Goal: Communication & Community: Answer question/provide support

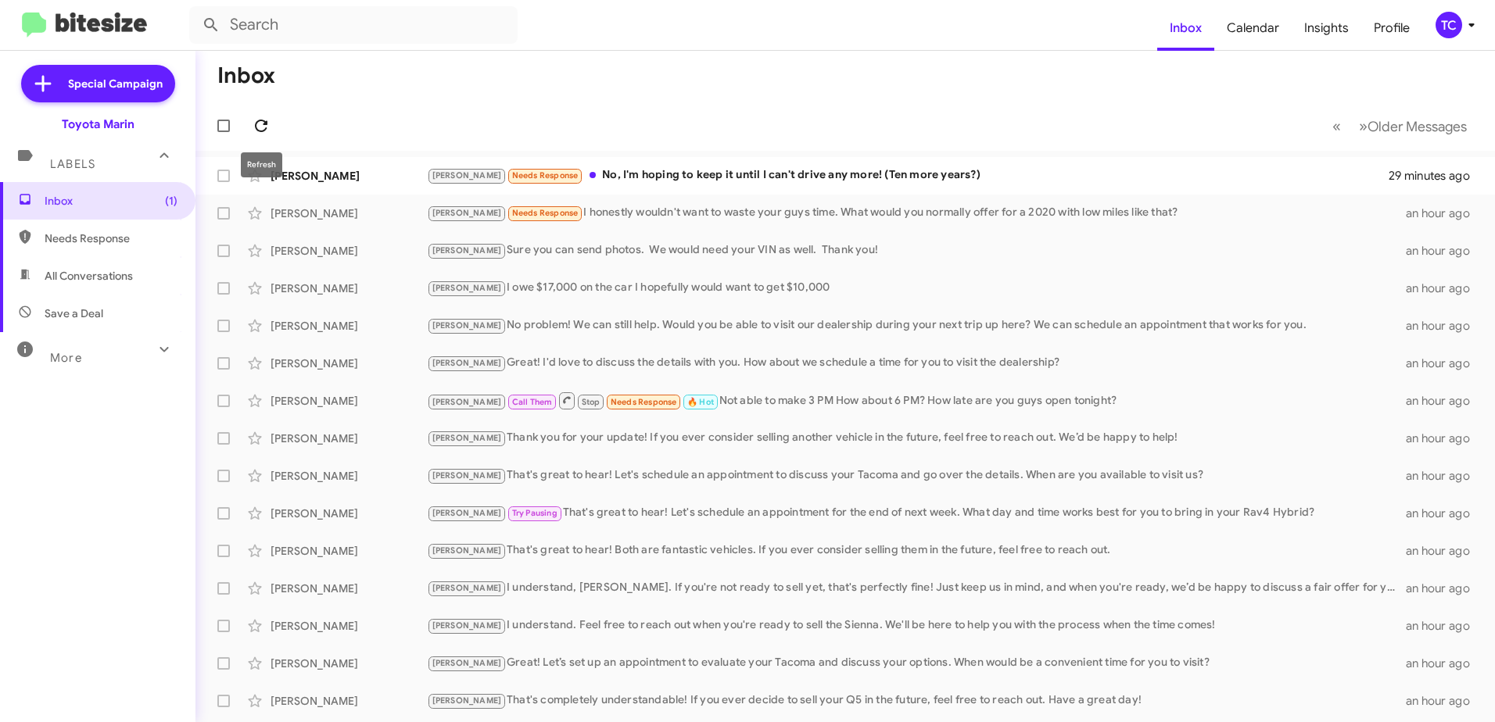
click at [263, 120] on icon at bounding box center [261, 126] width 13 height 13
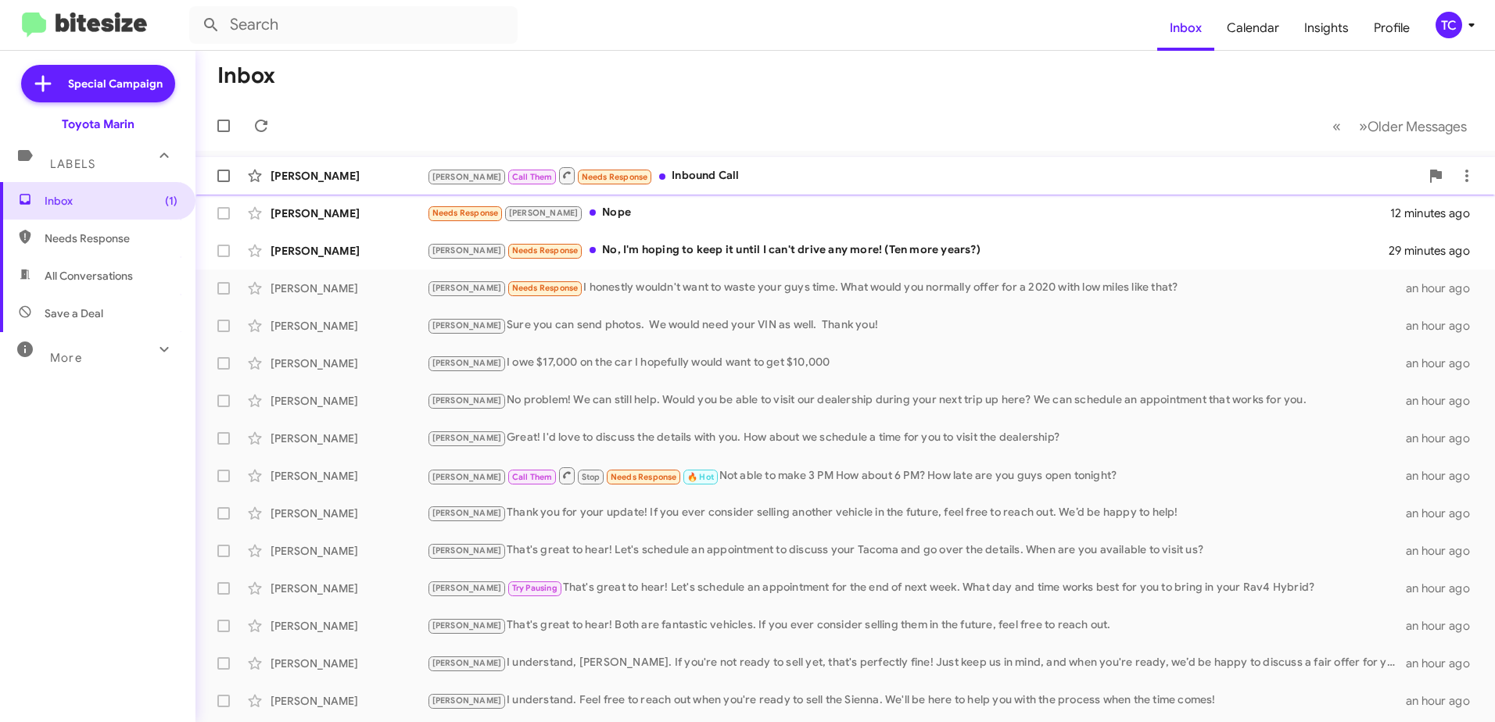
click at [668, 173] on div "[PERSON_NAME] Call Them Needs Response Inbound Call" at bounding box center [923, 176] width 993 height 20
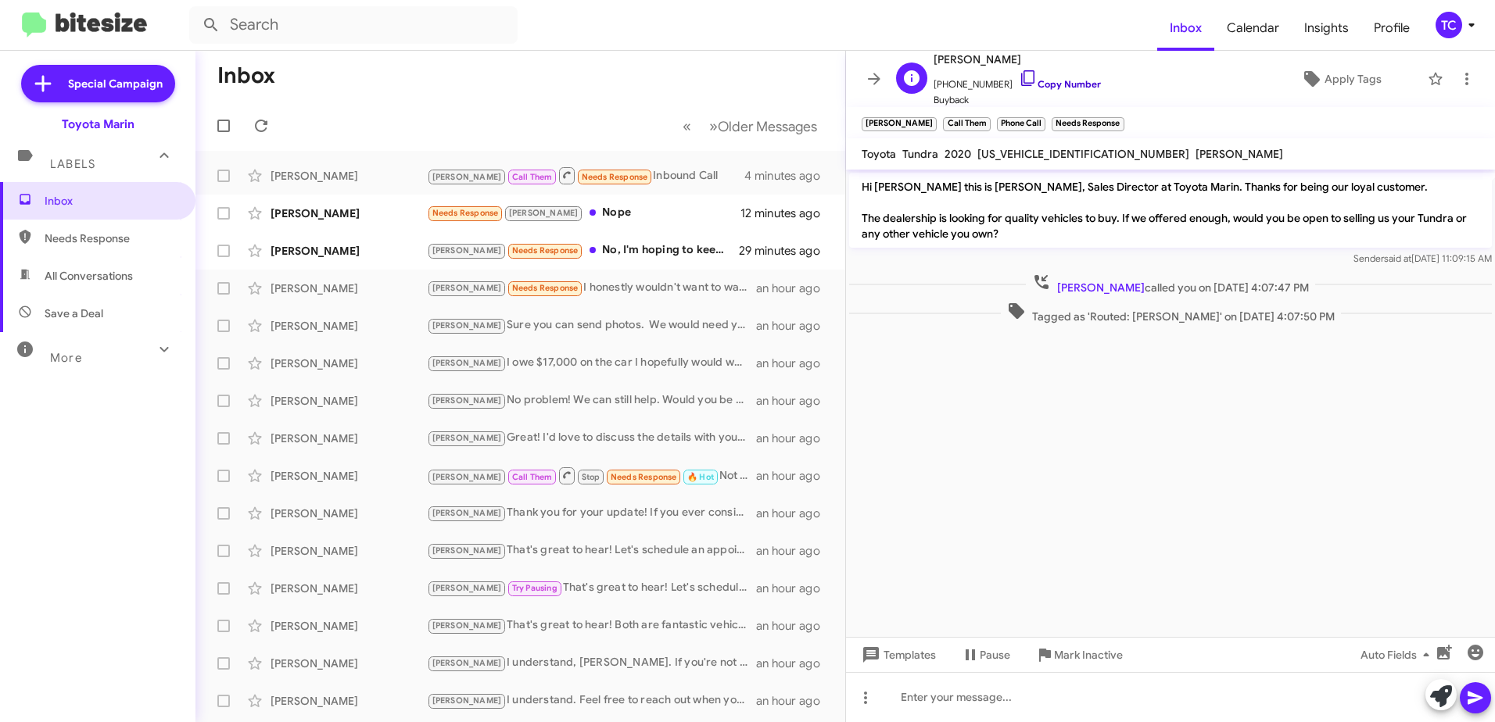
click at [1021, 73] on icon at bounding box center [1027, 78] width 13 height 16
click at [1457, 75] on icon at bounding box center [1466, 79] width 19 height 19
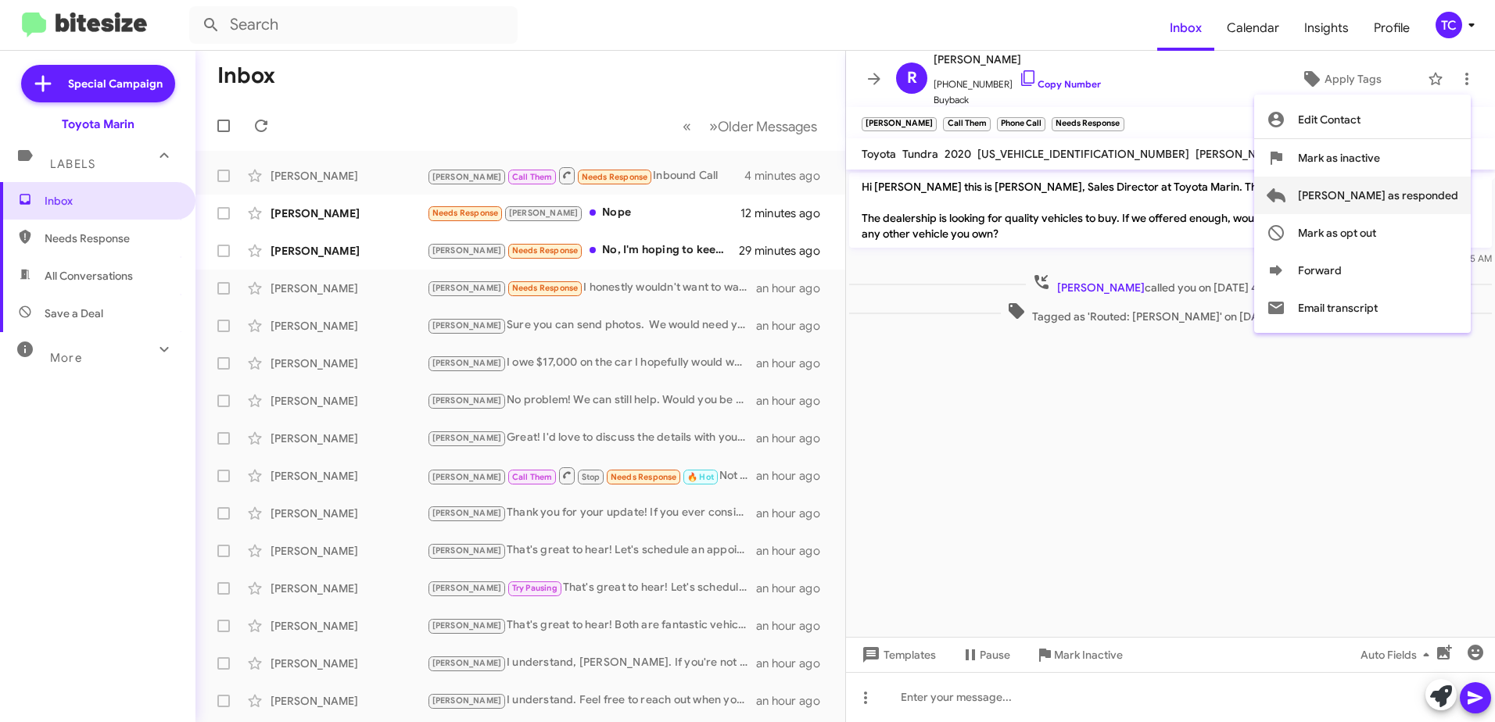
click at [1396, 192] on span "[PERSON_NAME] as responded" at bounding box center [1378, 196] width 160 height 38
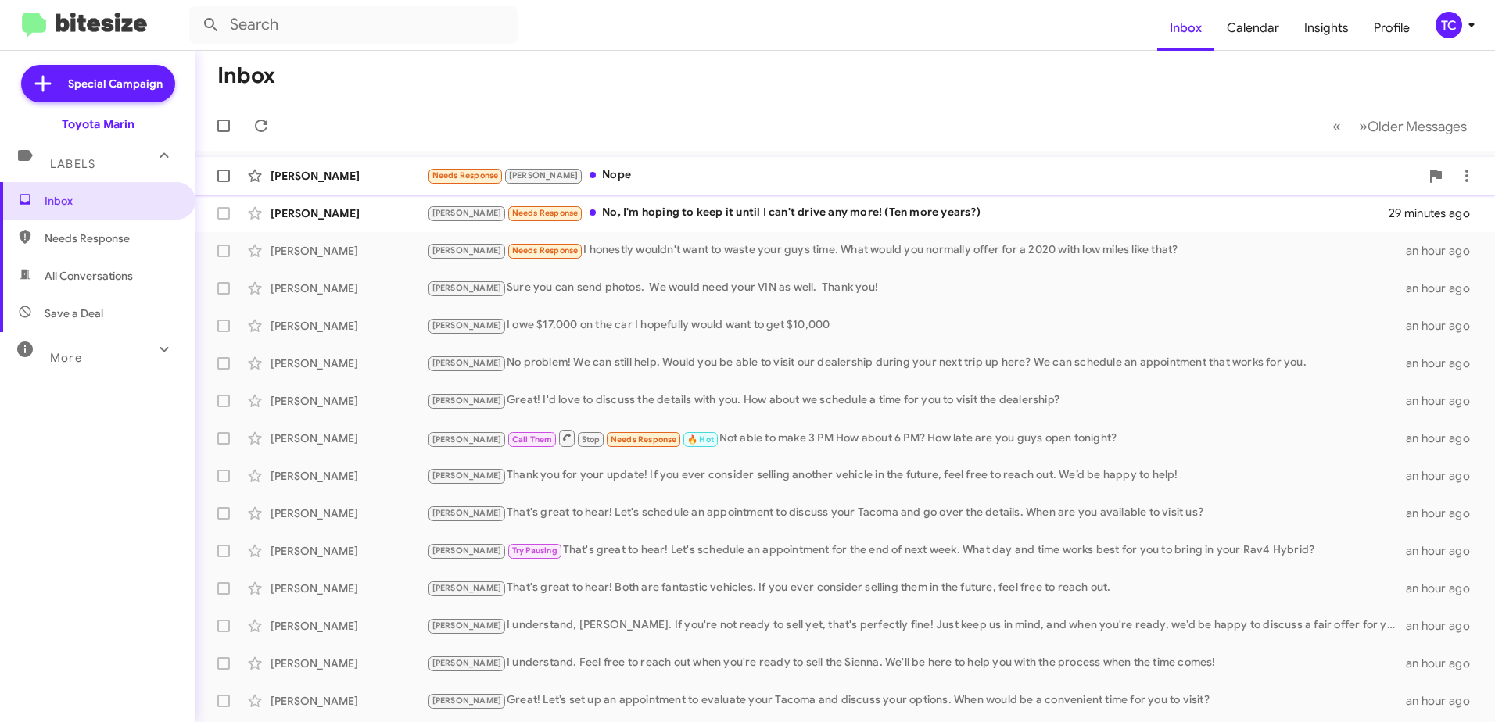
click at [580, 174] on div "Needs Response [PERSON_NAME]" at bounding box center [923, 176] width 993 height 18
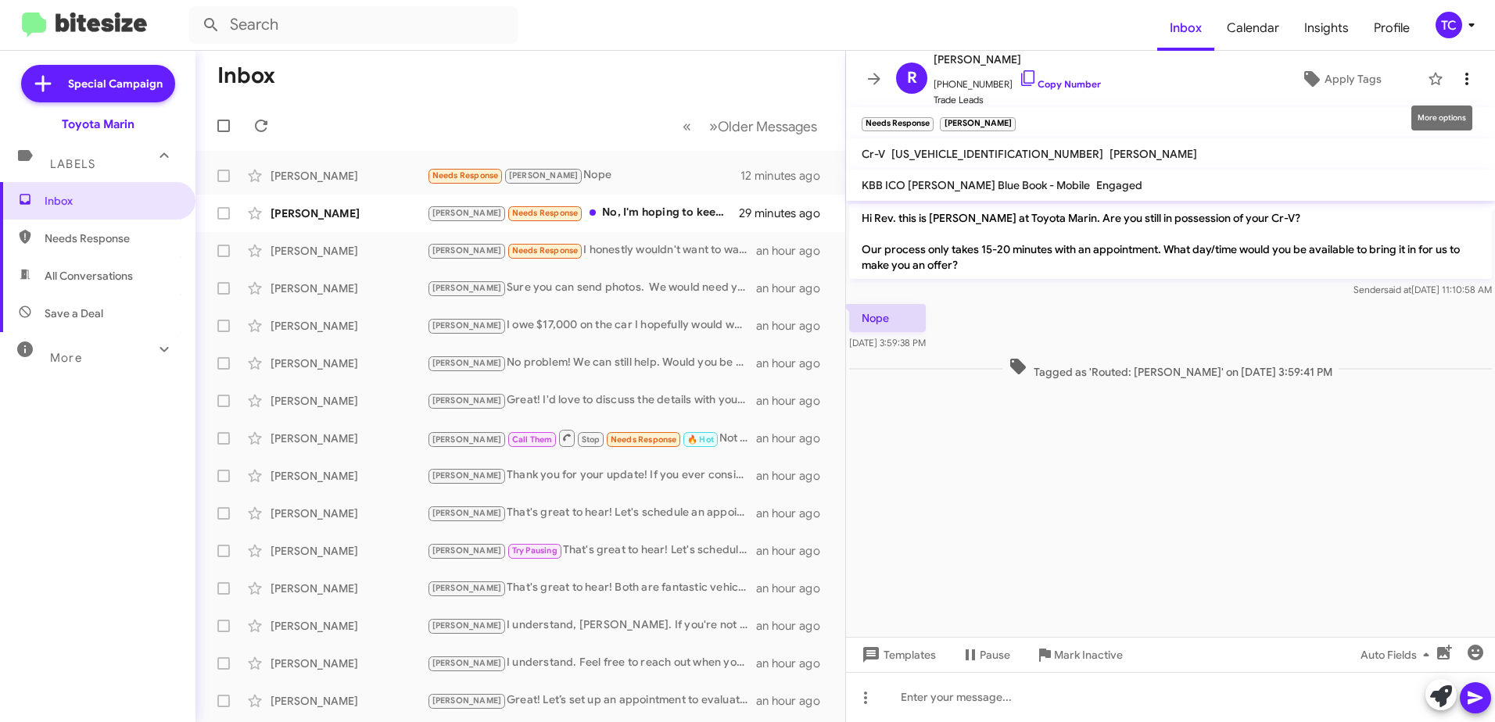
click at [1457, 77] on icon at bounding box center [1466, 79] width 19 height 19
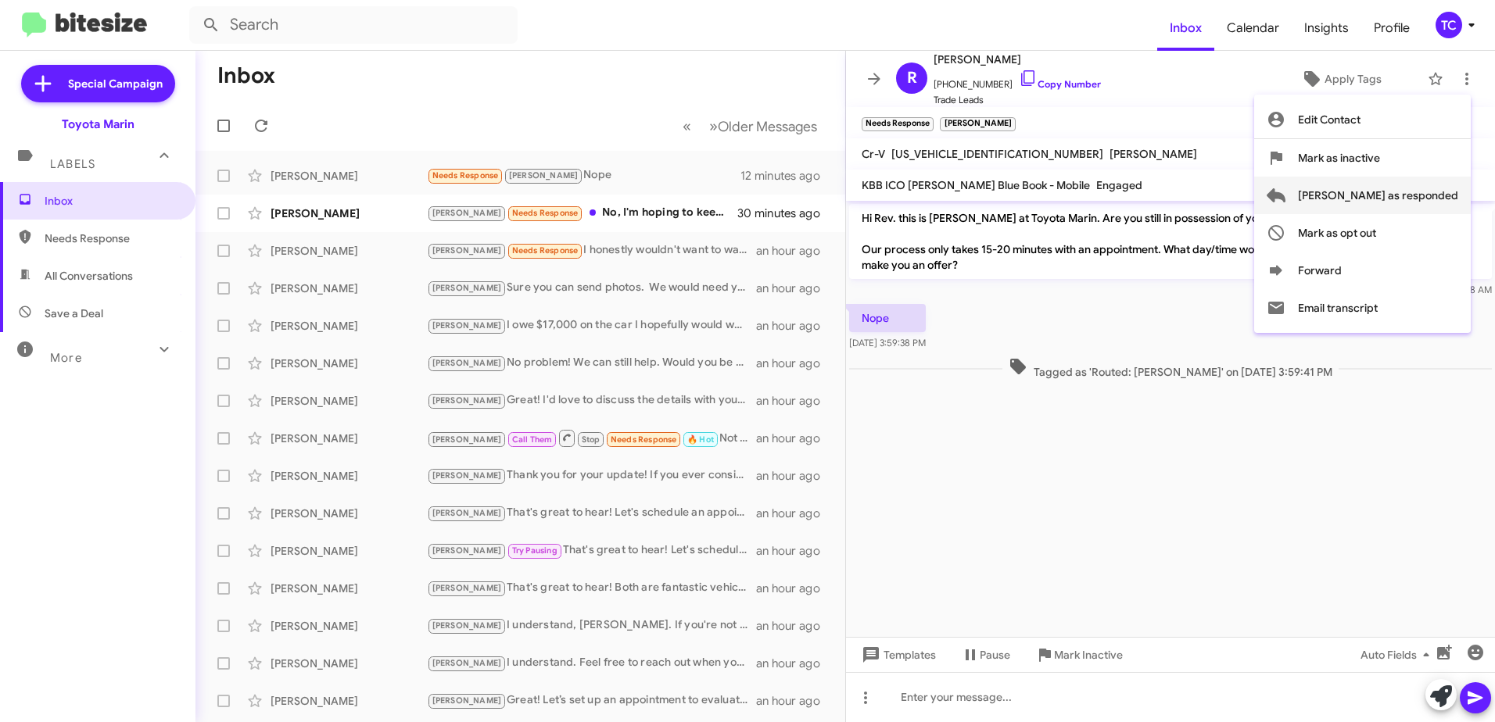
click at [1392, 185] on span "[PERSON_NAME] as responded" at bounding box center [1378, 196] width 160 height 38
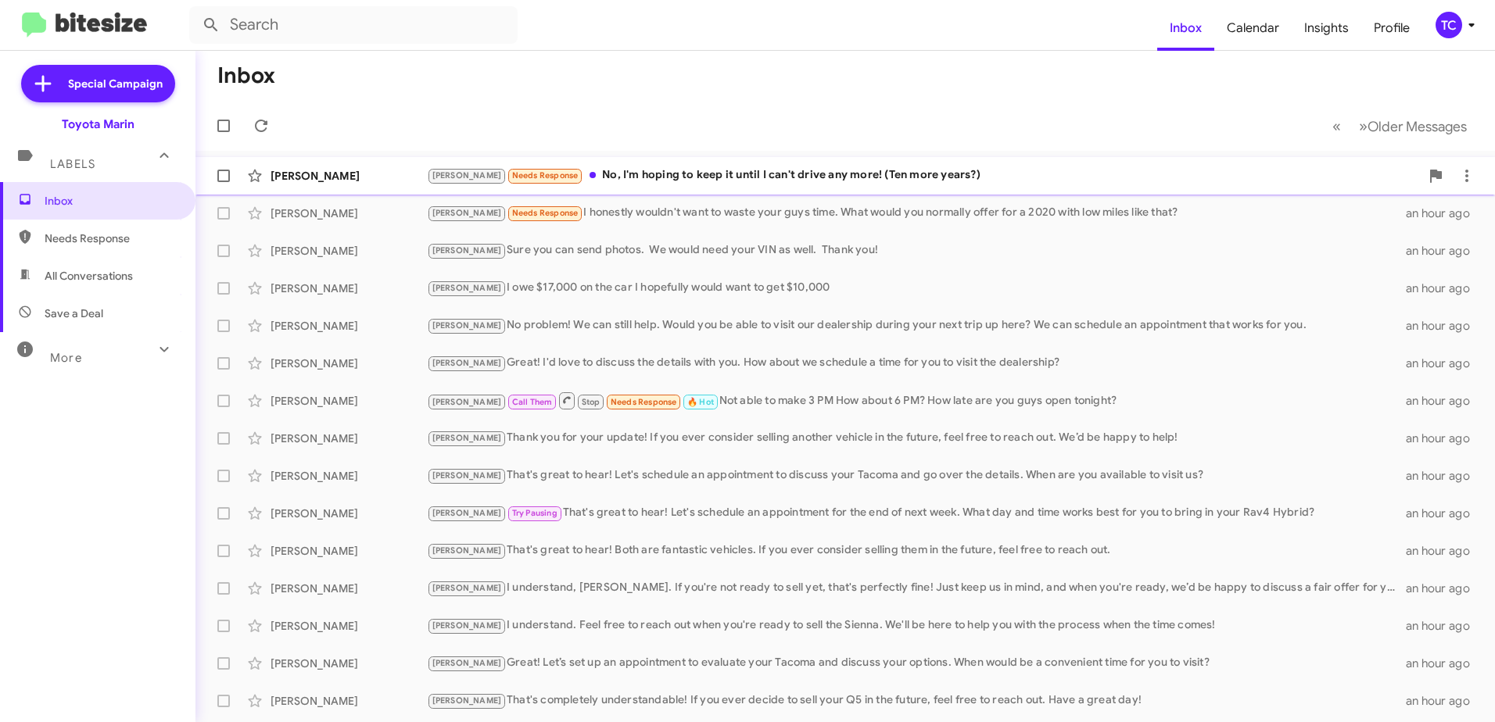
click at [651, 176] on div "[PERSON_NAME] Needs Response No, I'm hoping to keep it until I can't drive any …" at bounding box center [923, 176] width 993 height 18
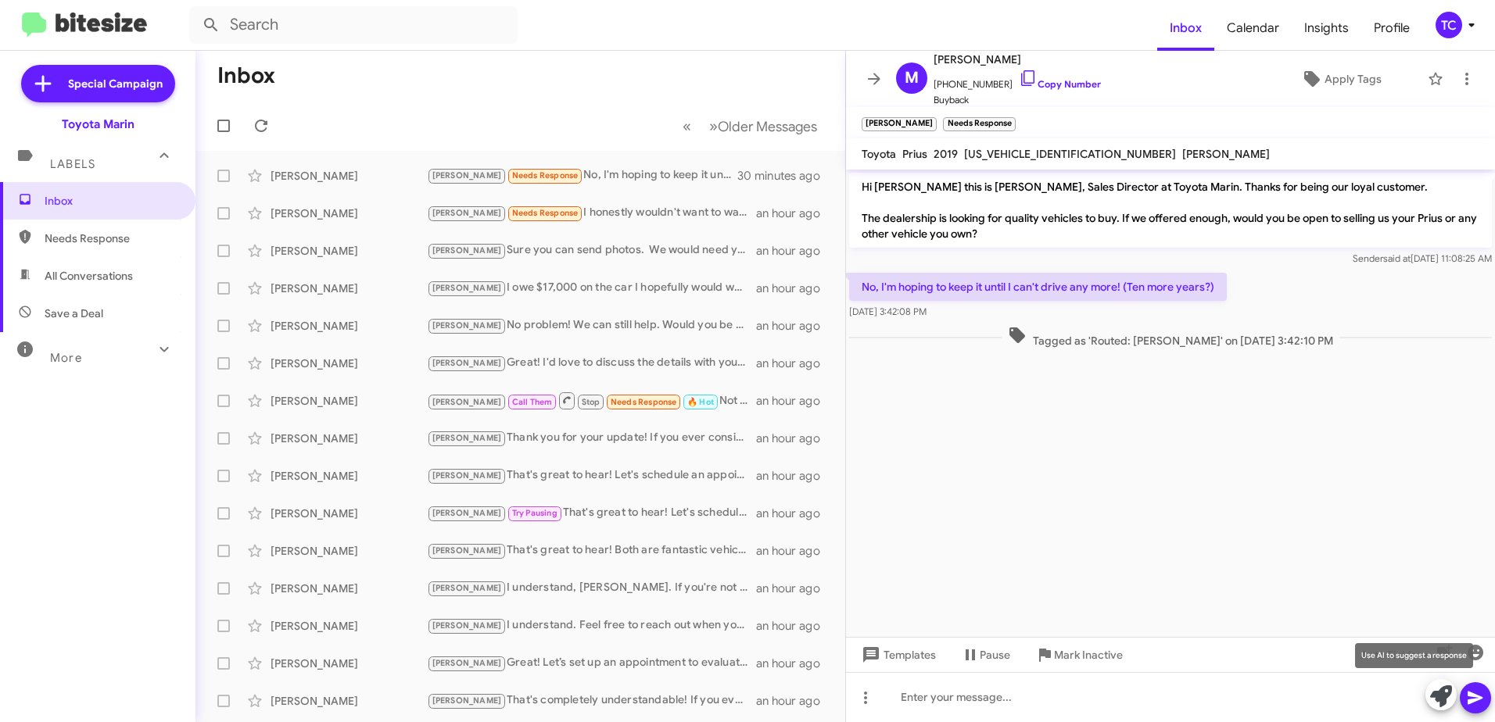
click at [1439, 696] on icon at bounding box center [1441, 697] width 22 height 22
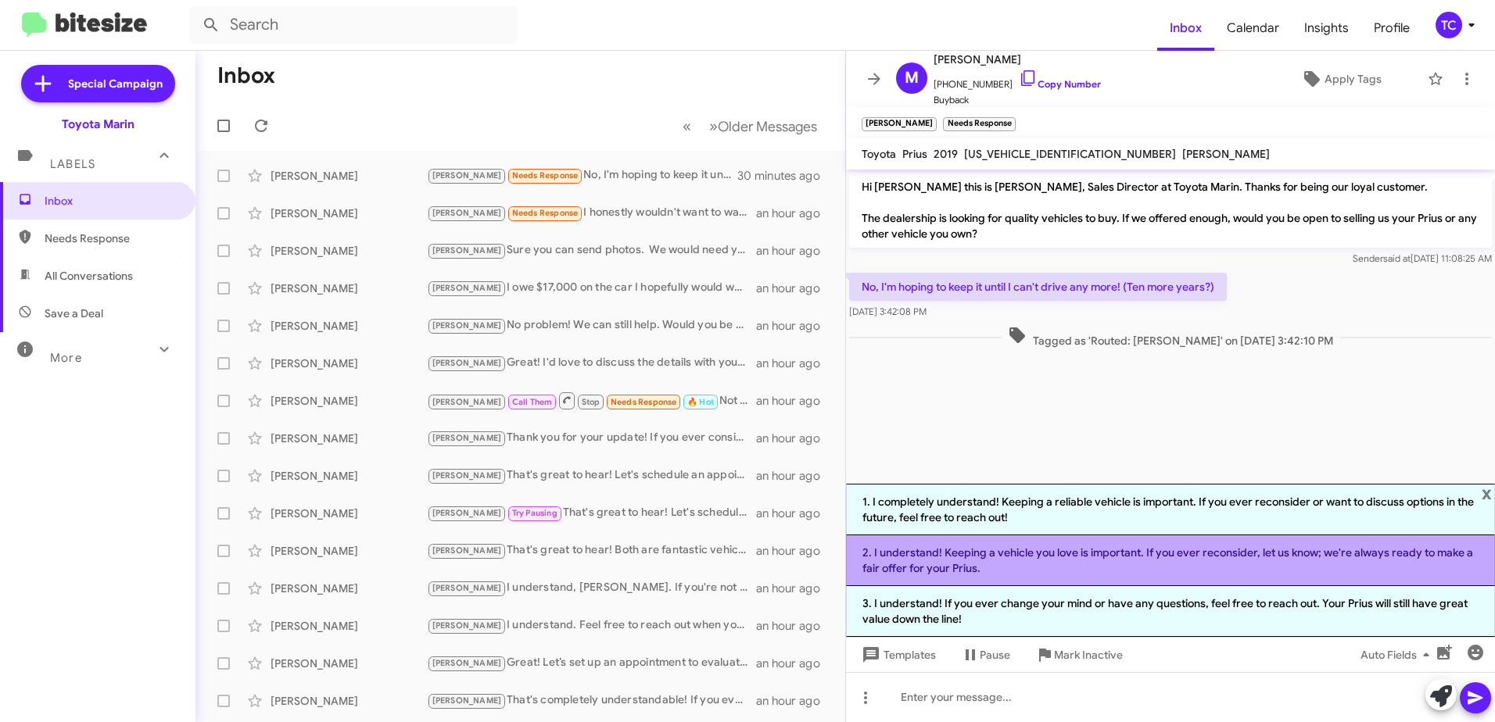
click at [1157, 560] on li "2. I understand! Keeping a vehicle you love is important. If you ever reconside…" at bounding box center [1170, 561] width 649 height 51
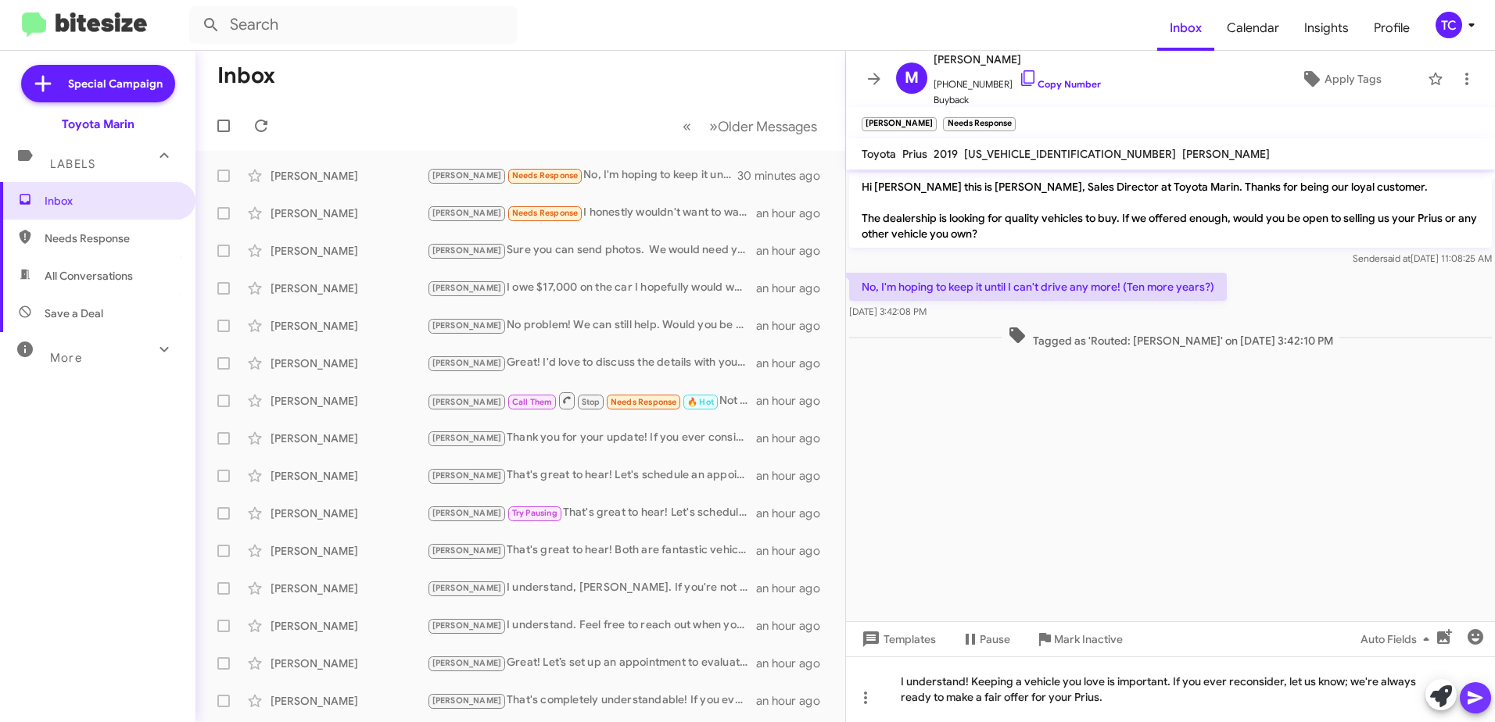
click at [1479, 697] on icon at bounding box center [1474, 698] width 15 height 13
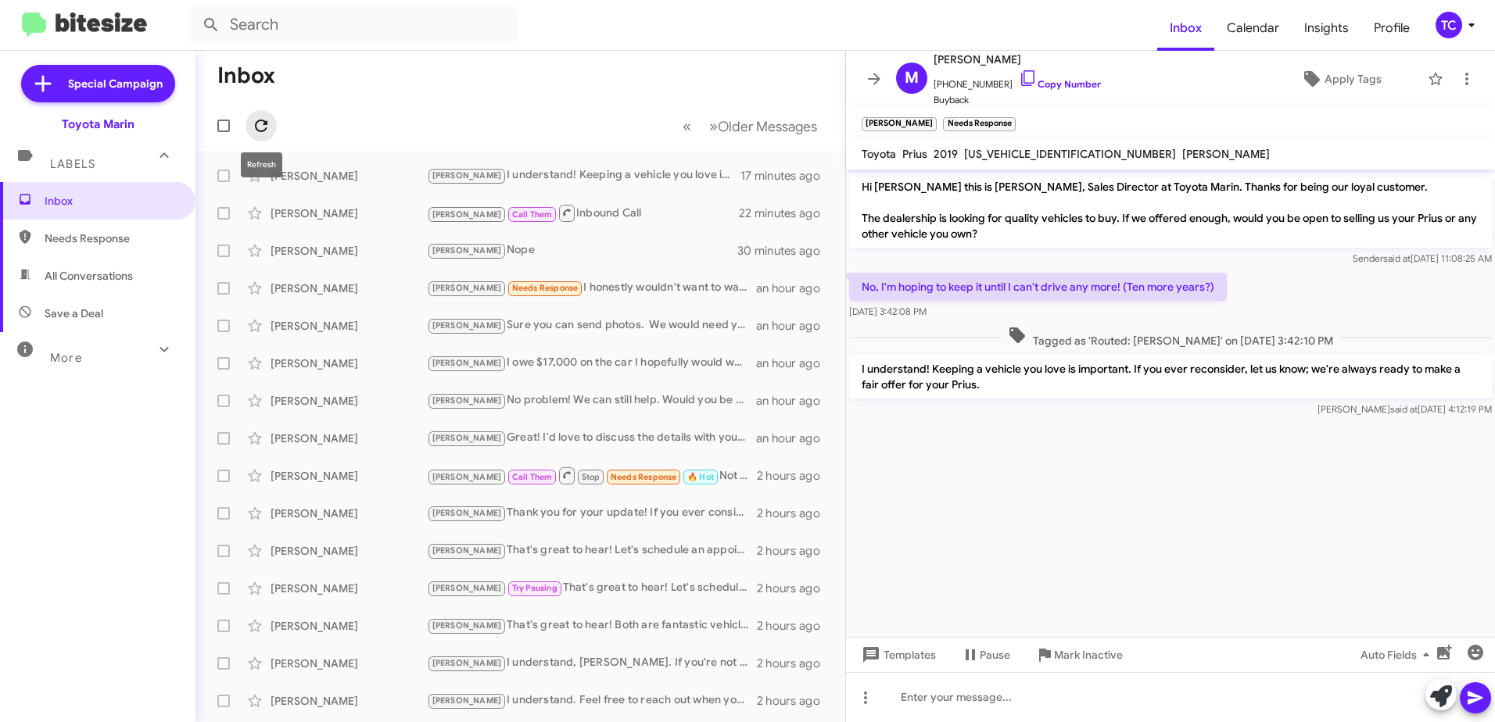
click at [262, 127] on icon at bounding box center [261, 125] width 19 height 19
click at [254, 120] on icon at bounding box center [261, 125] width 19 height 19
